Goal: Task Accomplishment & Management: Manage account settings

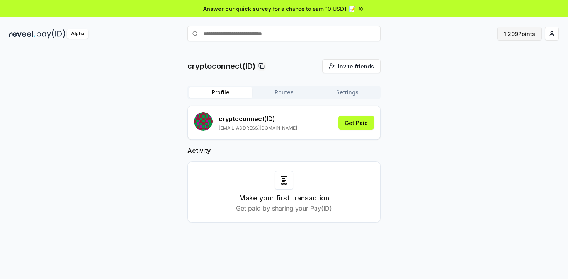
click at [513, 34] on button "1,209 Points" at bounding box center [519, 34] width 44 height 14
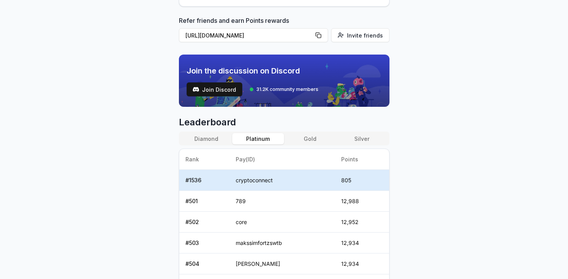
scroll to position [221, 0]
click at [210, 141] on button "Diamond" at bounding box center [206, 138] width 52 height 11
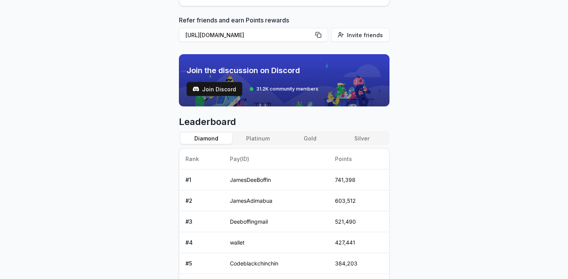
click at [308, 138] on button "Gold" at bounding box center [310, 138] width 52 height 11
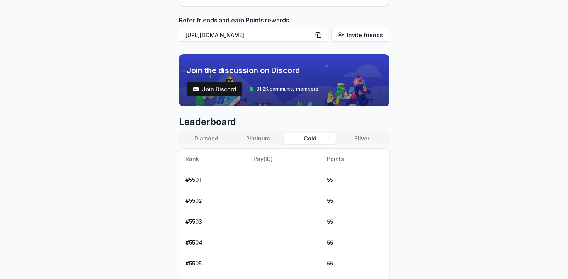
click at [264, 138] on button "Platinum" at bounding box center [258, 138] width 52 height 11
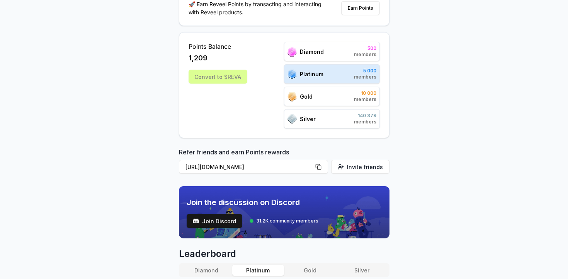
scroll to position [0, 0]
